Goal: Information Seeking & Learning: Learn about a topic

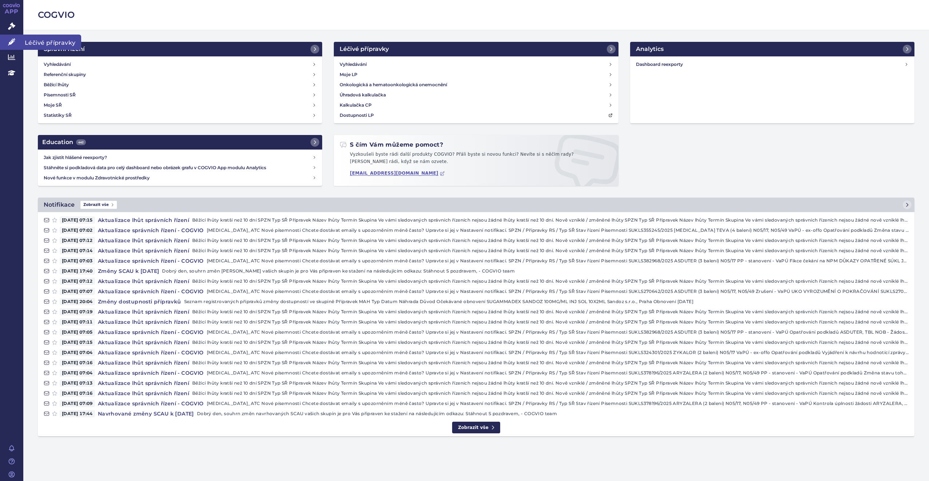
click at [54, 40] on span "Léčivé přípravky" at bounding box center [52, 42] width 58 height 15
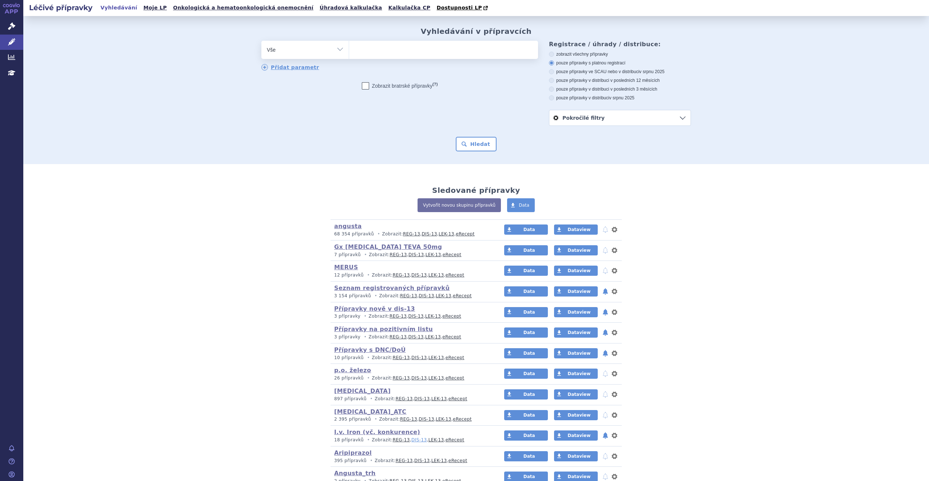
click at [411, 439] on link "DIS-13" at bounding box center [418, 439] width 15 height 5
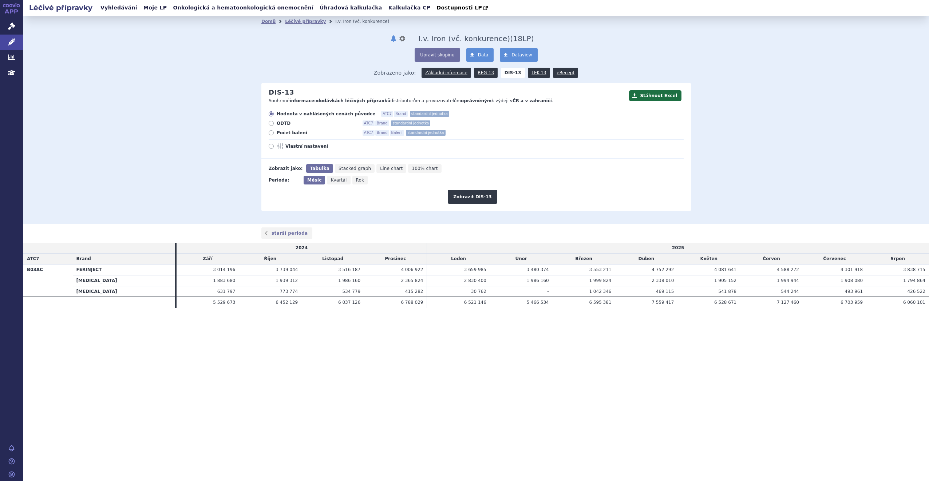
click at [275, 134] on label "Počet balení ATC7 Brand Balení standardní jednotka" at bounding box center [476, 133] width 415 height 6
click at [274, 134] on input "Počet balení ATC7 Brand Balení standardní jednotka" at bounding box center [271, 133] width 5 height 5
radio input "true"
click at [458, 196] on button "Zobrazit DIS-13" at bounding box center [472, 197] width 49 height 14
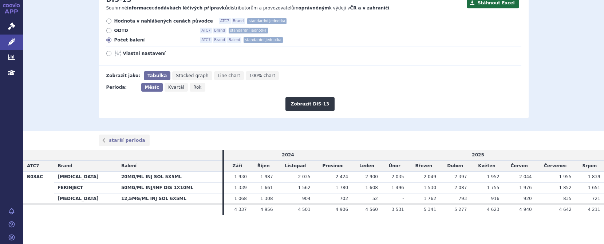
scroll to position [94, 0]
click at [116, 20] on span "Hodnota v nahlášených cenách původce" at bounding box center [163, 21] width 99 height 6
click at [112, 20] on input "Hodnota v nahlášených cenách původce ATC7 Brand standardní jednotka" at bounding box center [109, 21] width 5 height 5
radio input "true"
click at [300, 98] on button "Zobrazit DIS-13" at bounding box center [309, 104] width 49 height 14
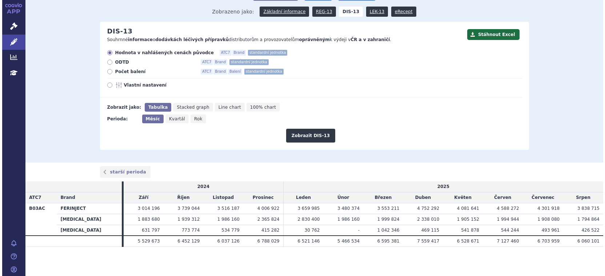
scroll to position [62, 0]
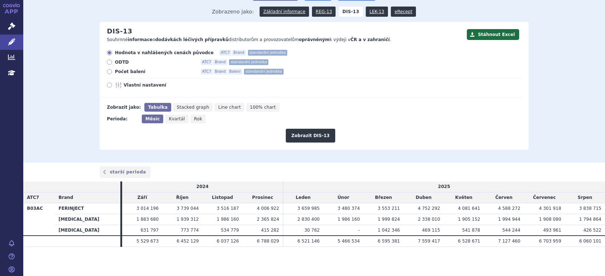
click at [489, 189] on td "2025" at bounding box center [444, 187] width 322 height 11
click at [484, 188] on td "2025" at bounding box center [444, 187] width 322 height 11
click at [51, 42] on span "Léčivé přípravky" at bounding box center [52, 42] width 58 height 15
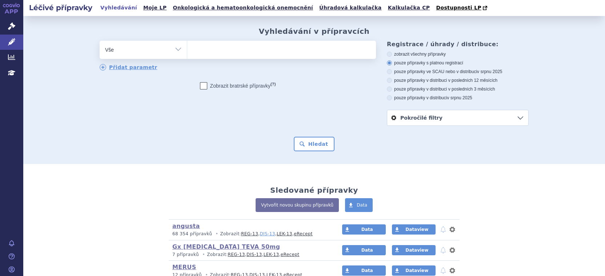
click at [260, 233] on link "DIS-13" at bounding box center [267, 233] width 15 height 5
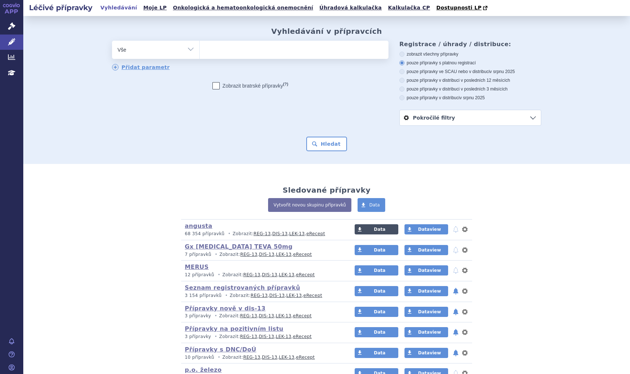
click at [371, 233] on link "Data" at bounding box center [377, 229] width 44 height 10
drag, startPoint x: 525, startPoint y: 200, endPoint x: 517, endPoint y: 204, distance: 9.6
click at [525, 200] on div "Vytvořit novou skupinu přípravků Data" at bounding box center [326, 208] width 429 height 21
click at [196, 227] on link "angusta" at bounding box center [199, 226] width 28 height 7
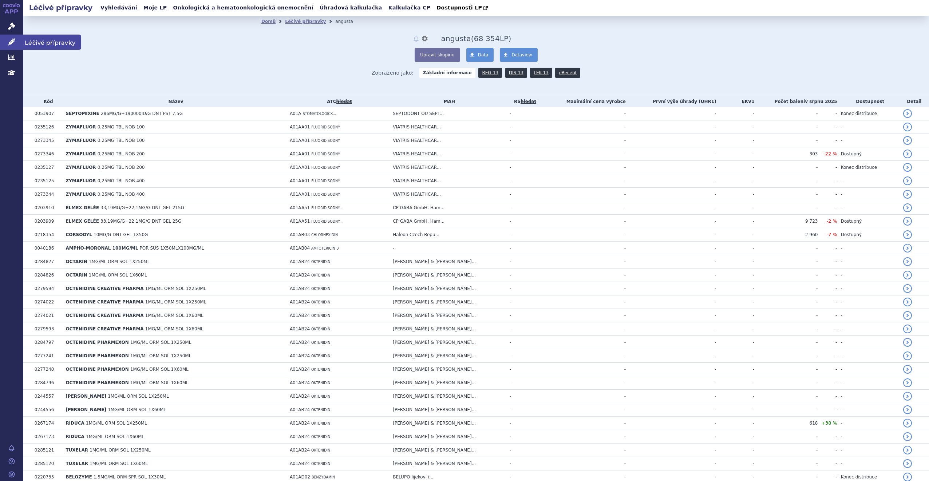
click at [61, 42] on span "Léčivé přípravky" at bounding box center [52, 42] width 58 height 15
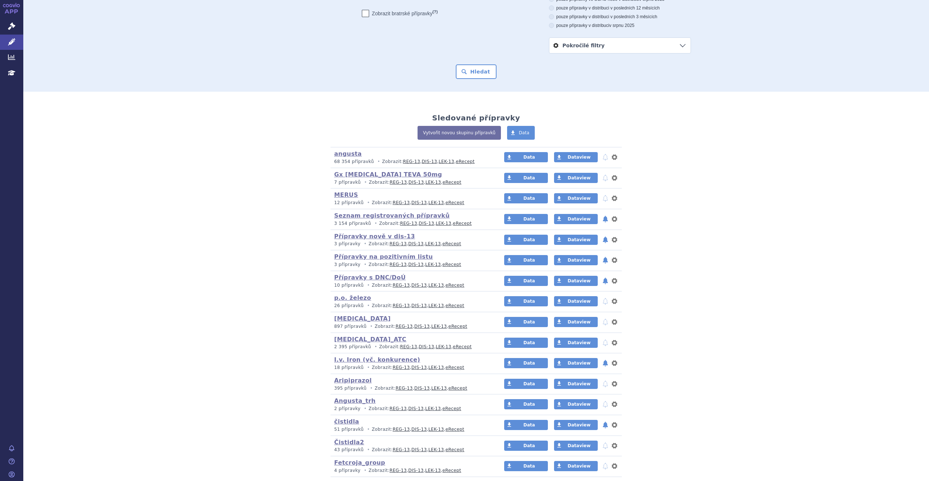
scroll to position [73, 0]
click at [348, 402] on link "Angusta_trh" at bounding box center [354, 400] width 41 height 7
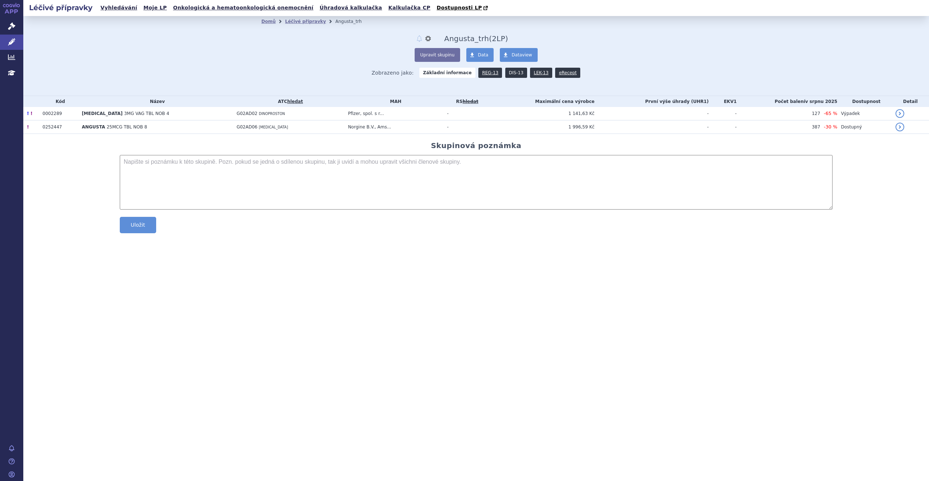
click at [510, 72] on link "DIS-13" at bounding box center [516, 73] width 22 height 10
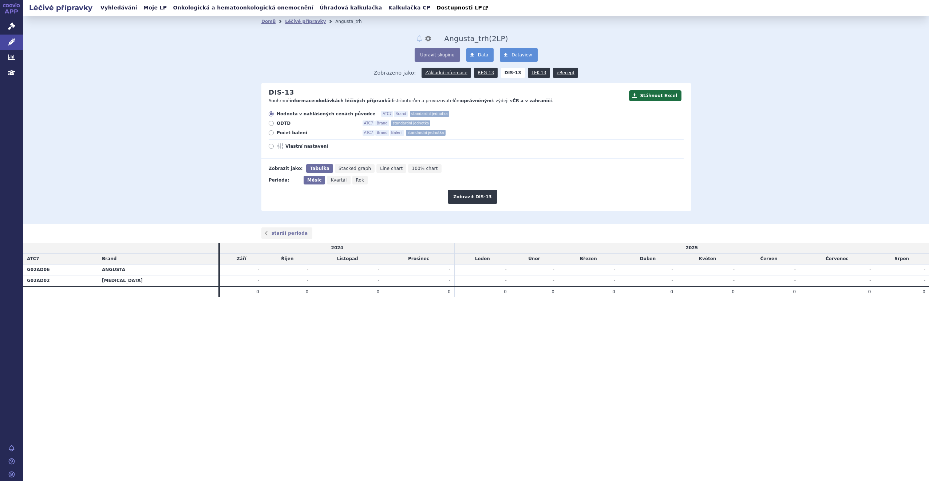
click at [288, 135] on span "Počet balení" at bounding box center [317, 133] width 80 height 6
click at [274, 135] on input "Počet balení ATC7 Brand Balení standardní jednotka" at bounding box center [271, 133] width 5 height 5
radio input "true"
click at [468, 194] on button "Zobrazit DIS-13" at bounding box center [472, 197] width 49 height 14
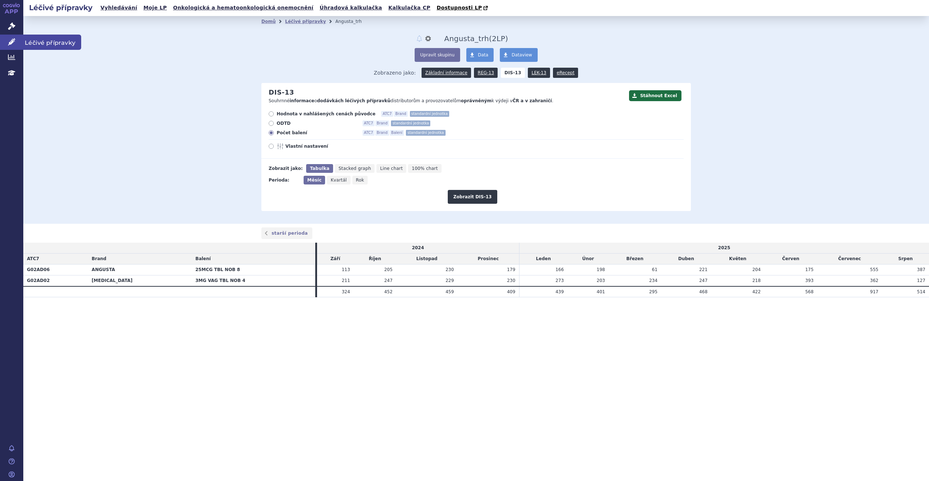
click at [53, 45] on span "Léčivé přípravky" at bounding box center [52, 42] width 58 height 15
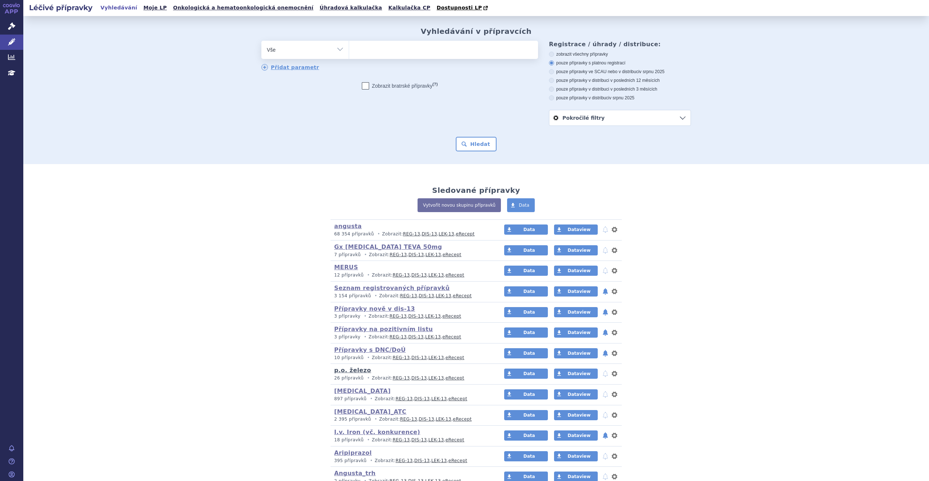
click at [350, 374] on link "p.o. železo" at bounding box center [352, 370] width 37 height 7
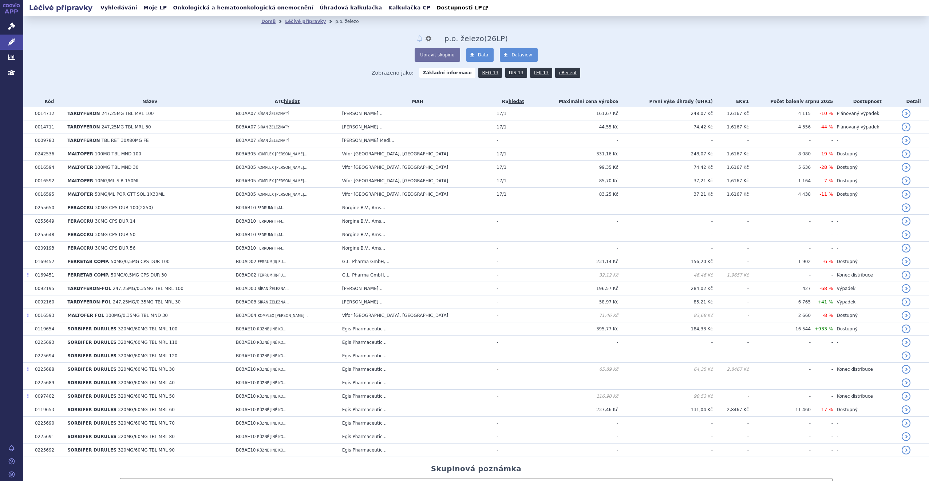
click at [510, 72] on link "DIS-13" at bounding box center [516, 73] width 22 height 10
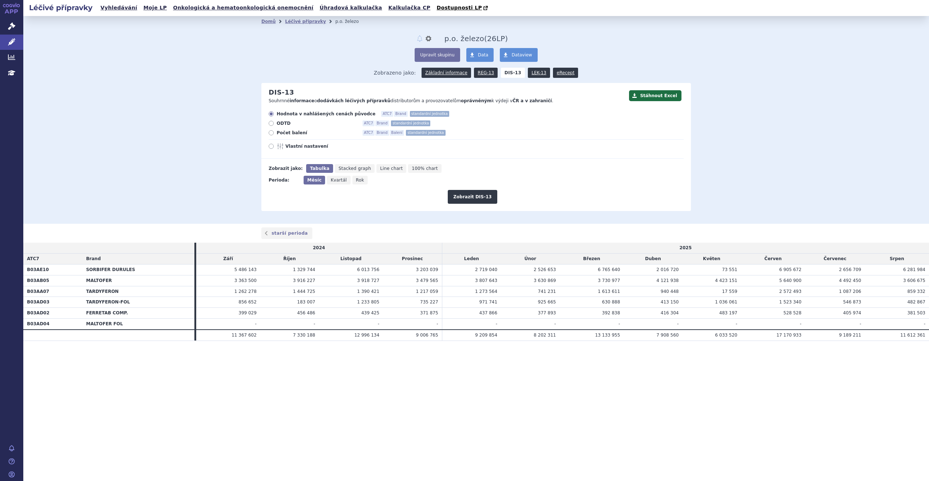
click at [274, 134] on label "Počet balení ATC7 Brand Balení standardní jednotka" at bounding box center [476, 133] width 415 height 6
click at [274, 134] on input "Počet balení ATC7 Brand Balení standardní jednotka" at bounding box center [271, 133] width 5 height 5
radio input "true"
click at [484, 198] on button "Zobrazit DIS-13" at bounding box center [472, 197] width 49 height 14
